Goal: Navigation & Orientation: Find specific page/section

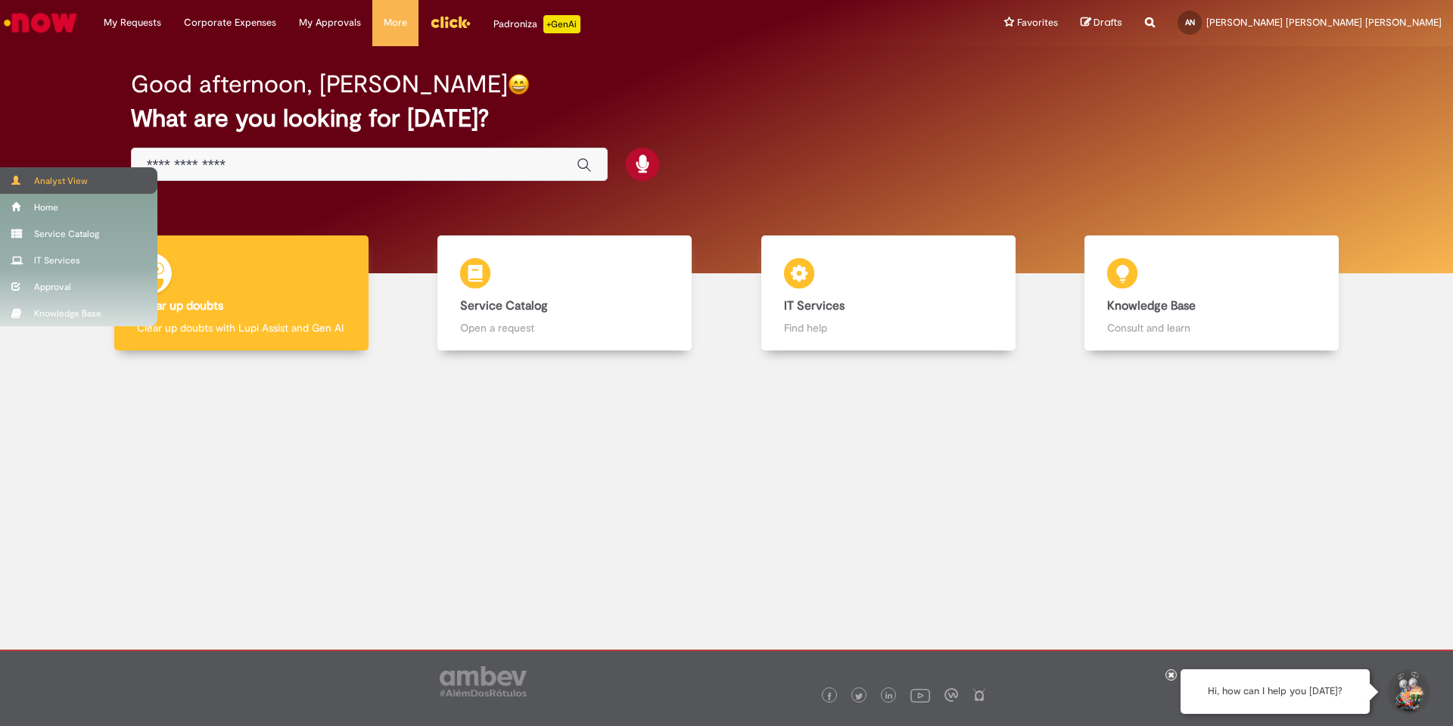
click at [46, 178] on div "Analyst View" at bounding box center [78, 180] width 157 height 26
click at [30, 187] on div "Analyst View" at bounding box center [78, 180] width 157 height 26
